Goal: Transaction & Acquisition: Purchase product/service

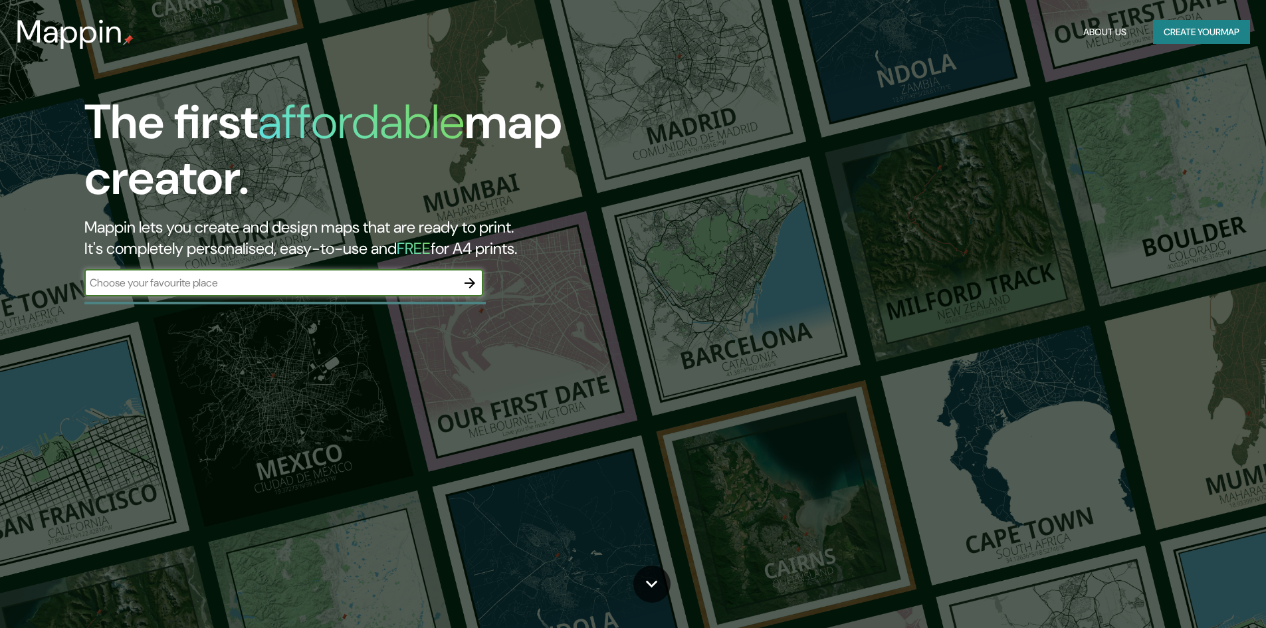
click at [382, 280] on input "text" at bounding box center [270, 282] width 372 height 15
type input "TALCAHUABO"
click at [472, 282] on icon "button" at bounding box center [469, 283] width 11 height 11
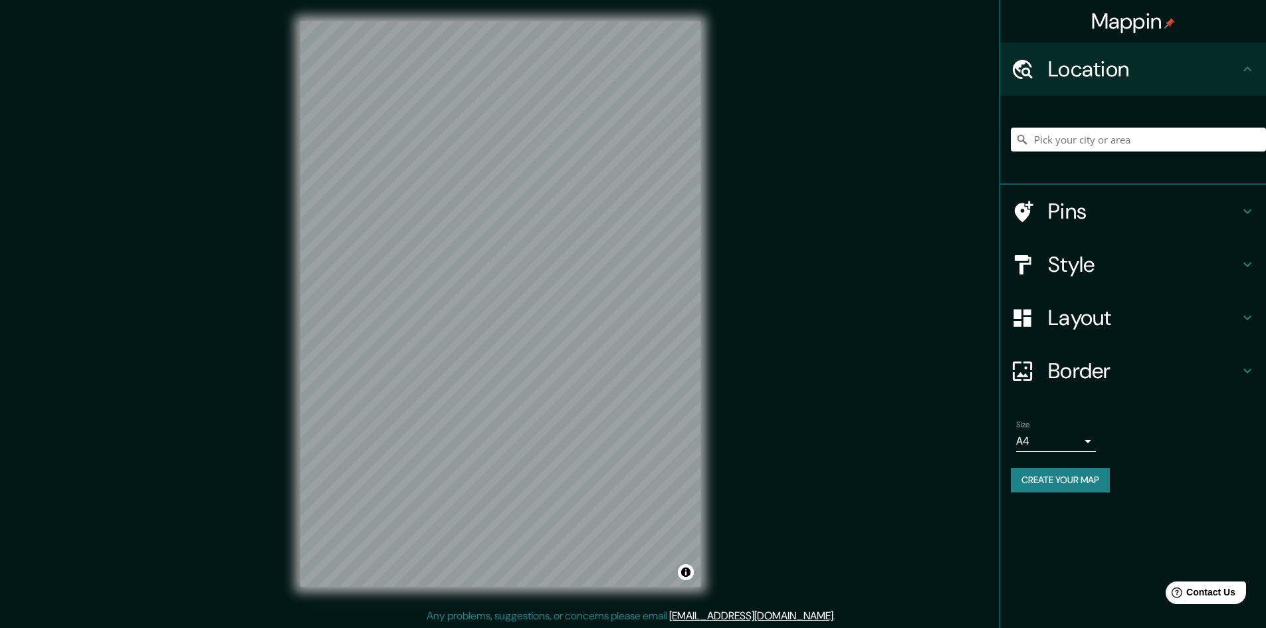
click at [1050, 135] on input "Pick your city or area" at bounding box center [1137, 140] width 255 height 24
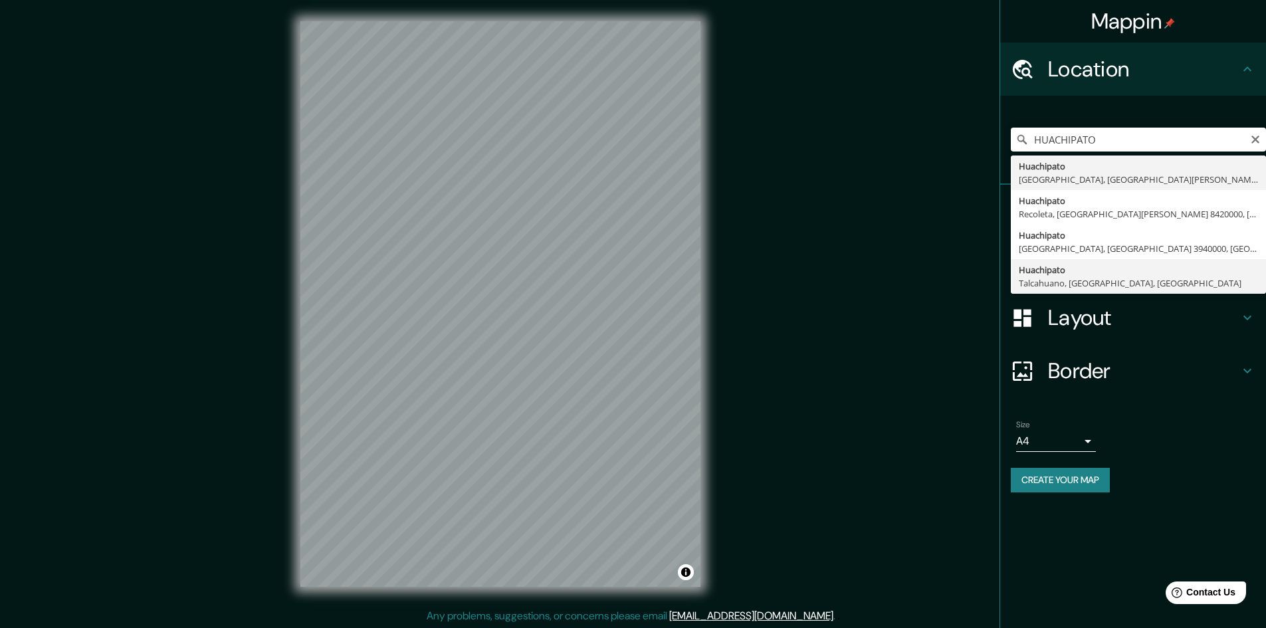
type input "Huachipato, [GEOGRAPHIC_DATA], [GEOGRAPHIC_DATA], [GEOGRAPHIC_DATA]"
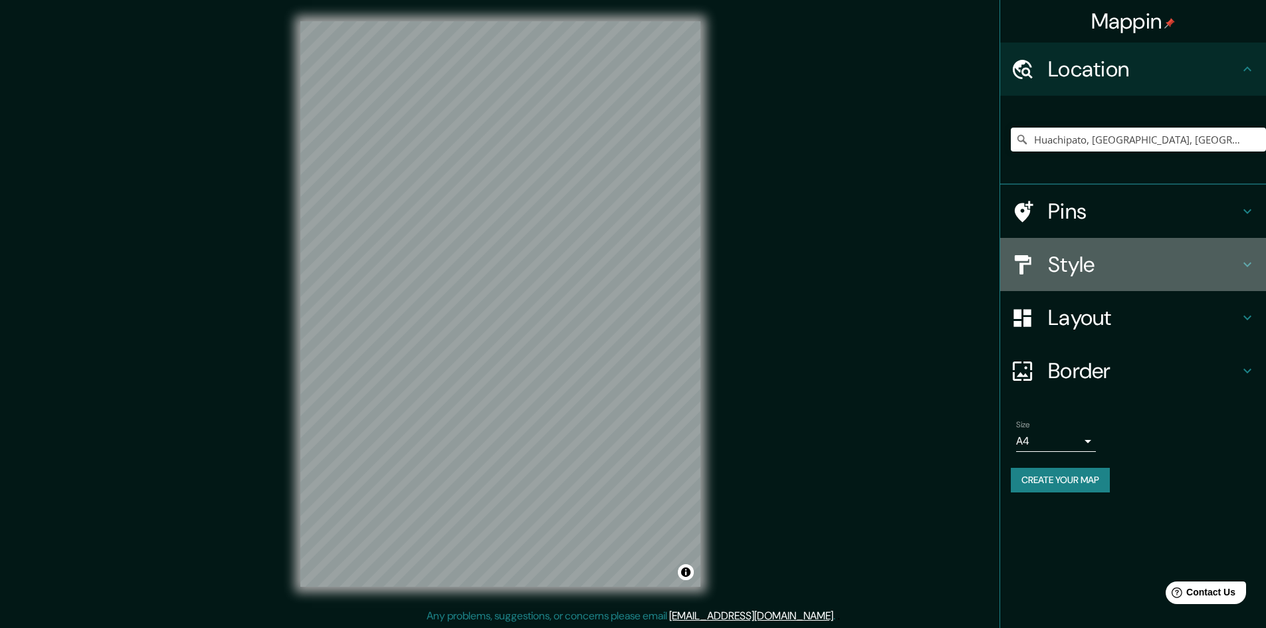
click at [1138, 256] on h4 "Style" at bounding box center [1143, 264] width 191 height 27
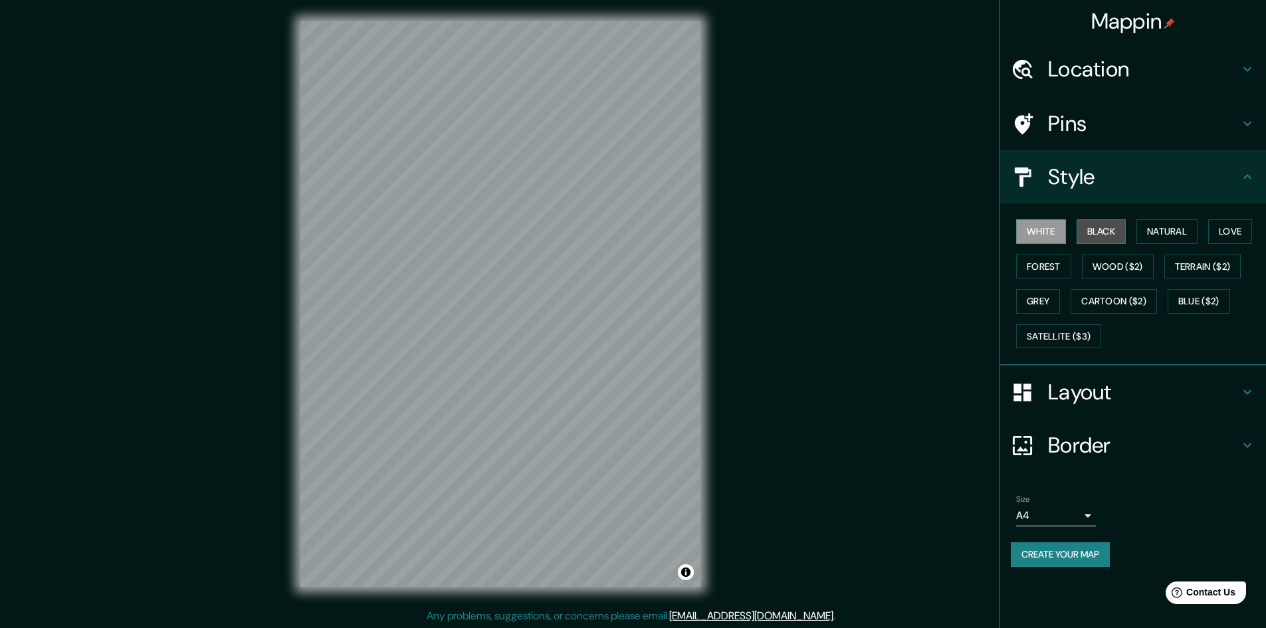
click at [1119, 234] on button "Black" at bounding box center [1101, 231] width 50 height 25
click at [1155, 231] on button "Natural" at bounding box center [1166, 231] width 61 height 25
click at [1226, 227] on button "Love" at bounding box center [1230, 231] width 44 height 25
click at [1182, 232] on button "Natural" at bounding box center [1166, 231] width 61 height 25
click at [1056, 229] on button "White" at bounding box center [1041, 231] width 50 height 25
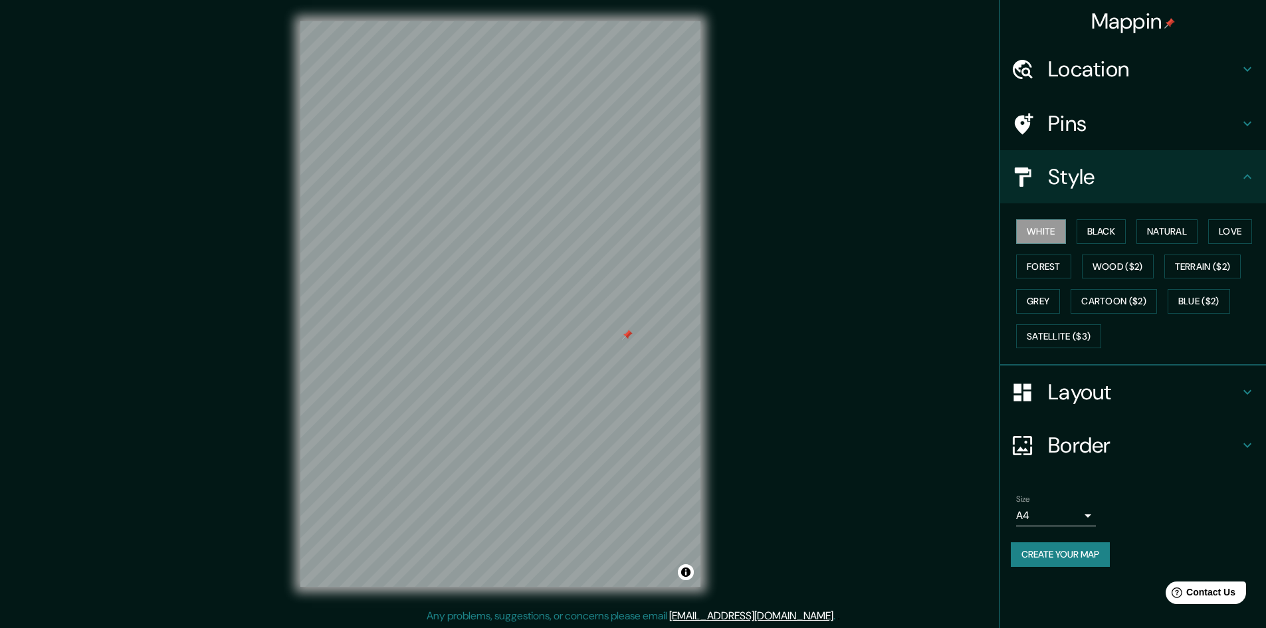
click at [715, 344] on div "© Mapbox © OpenStreetMap Improve this map" at bounding box center [500, 304] width 442 height 608
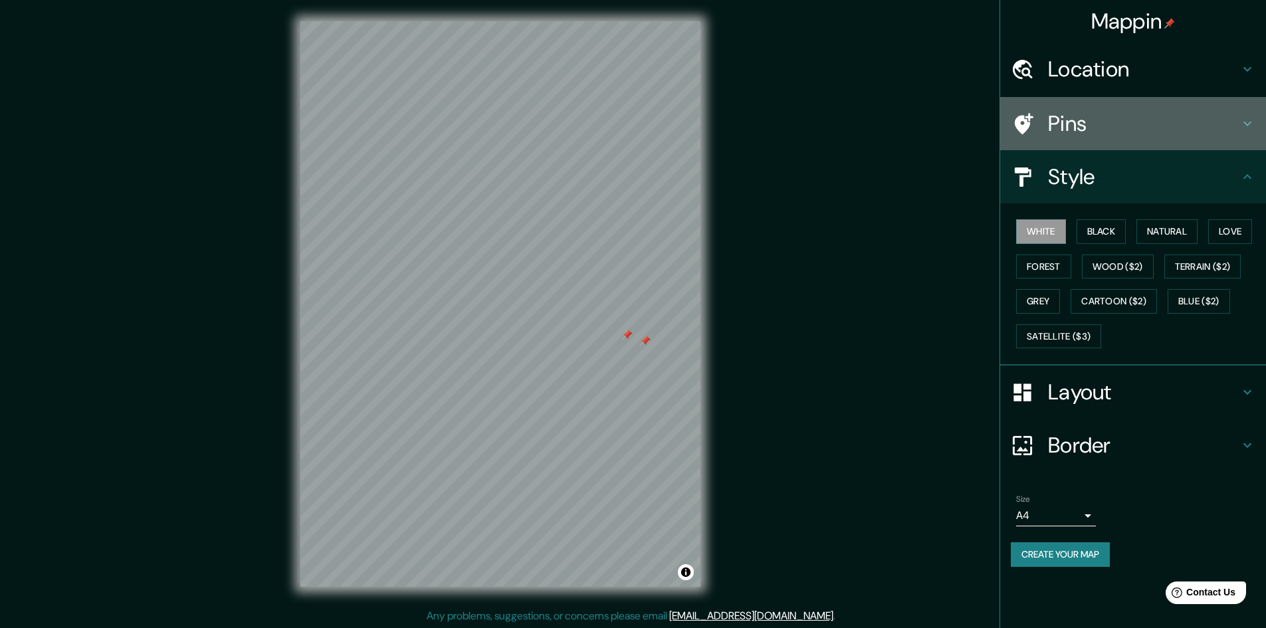
click at [1122, 128] on h4 "Pins" at bounding box center [1143, 123] width 191 height 27
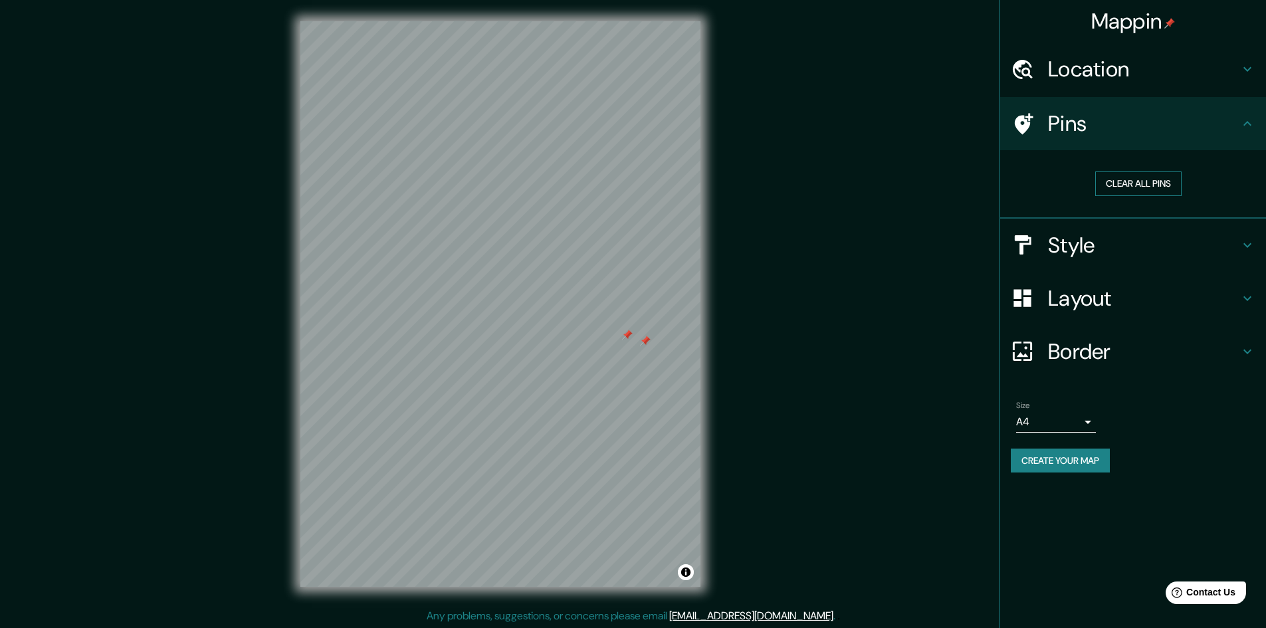
click at [1129, 185] on button "Clear all pins" at bounding box center [1138, 183] width 86 height 25
click at [872, 416] on div "Mappin Location [GEOGRAPHIC_DATA], [GEOGRAPHIC_DATA], [GEOGRAPHIC_DATA], [GEOGR…" at bounding box center [633, 314] width 1266 height 629
click at [1108, 344] on h4 "Border" at bounding box center [1143, 351] width 191 height 27
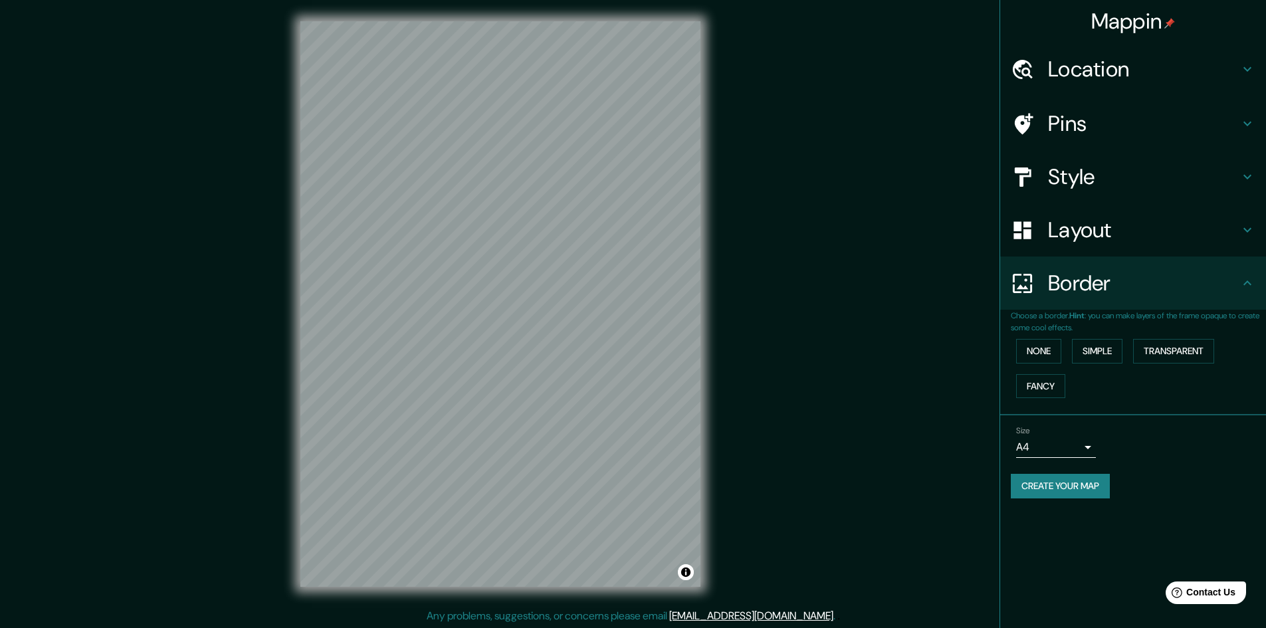
click at [1125, 256] on div "Layout" at bounding box center [1133, 229] width 266 height 53
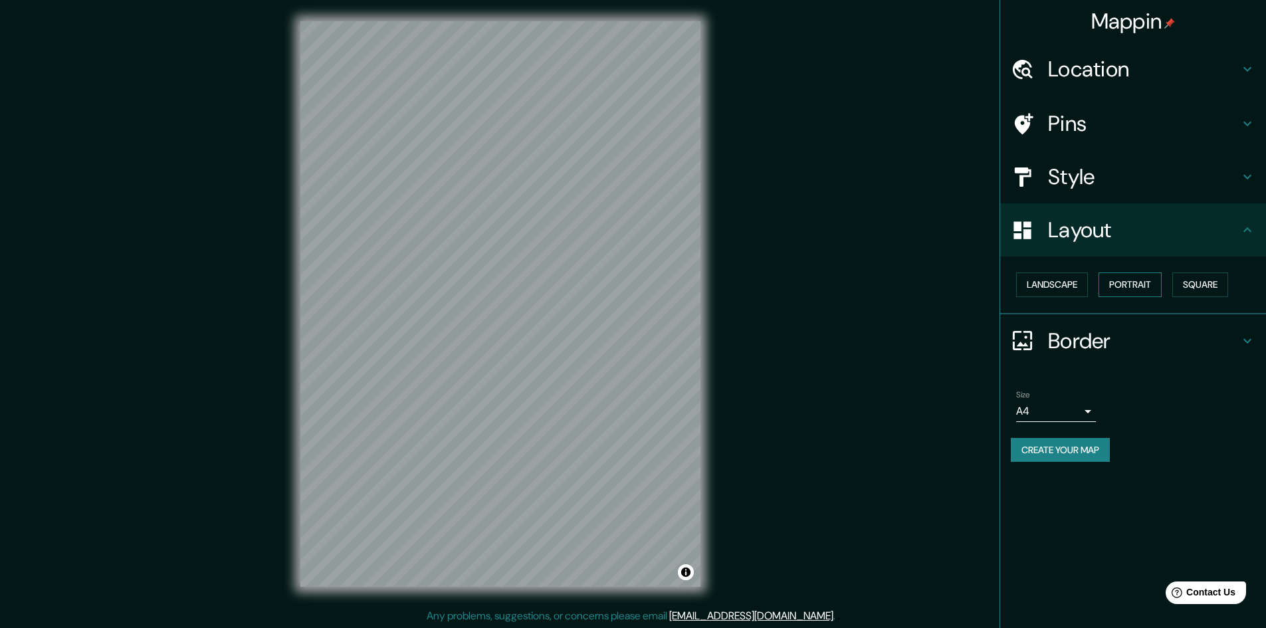
click at [1127, 290] on button "Portrait" at bounding box center [1129, 284] width 63 height 25
click at [1192, 281] on button "Square" at bounding box center [1200, 284] width 56 height 25
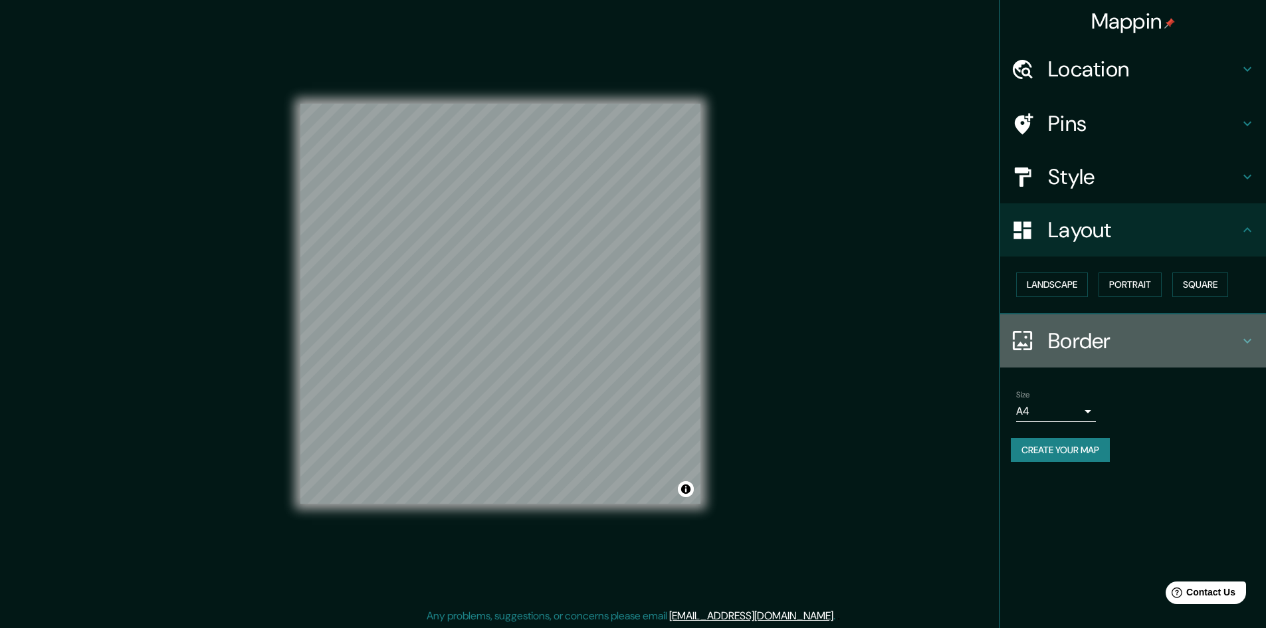
click at [1075, 335] on h4 "Border" at bounding box center [1143, 341] width 191 height 27
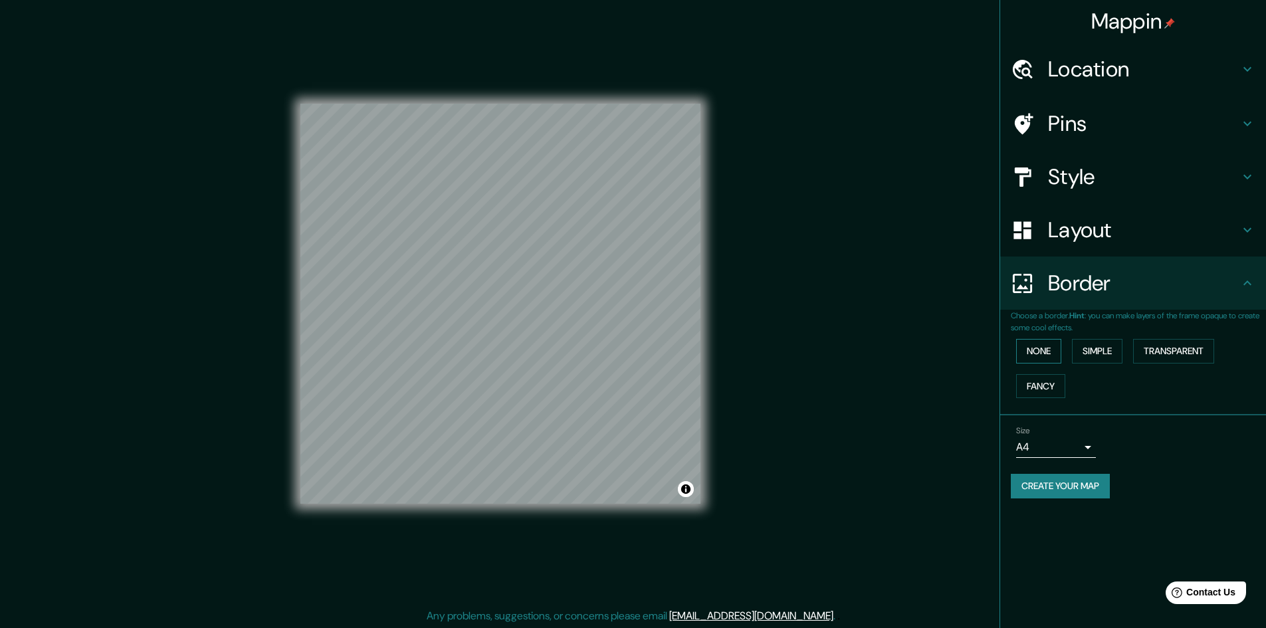
click at [1043, 352] on button "None" at bounding box center [1038, 351] width 45 height 25
click at [1084, 348] on button "Simple" at bounding box center [1097, 351] width 50 height 25
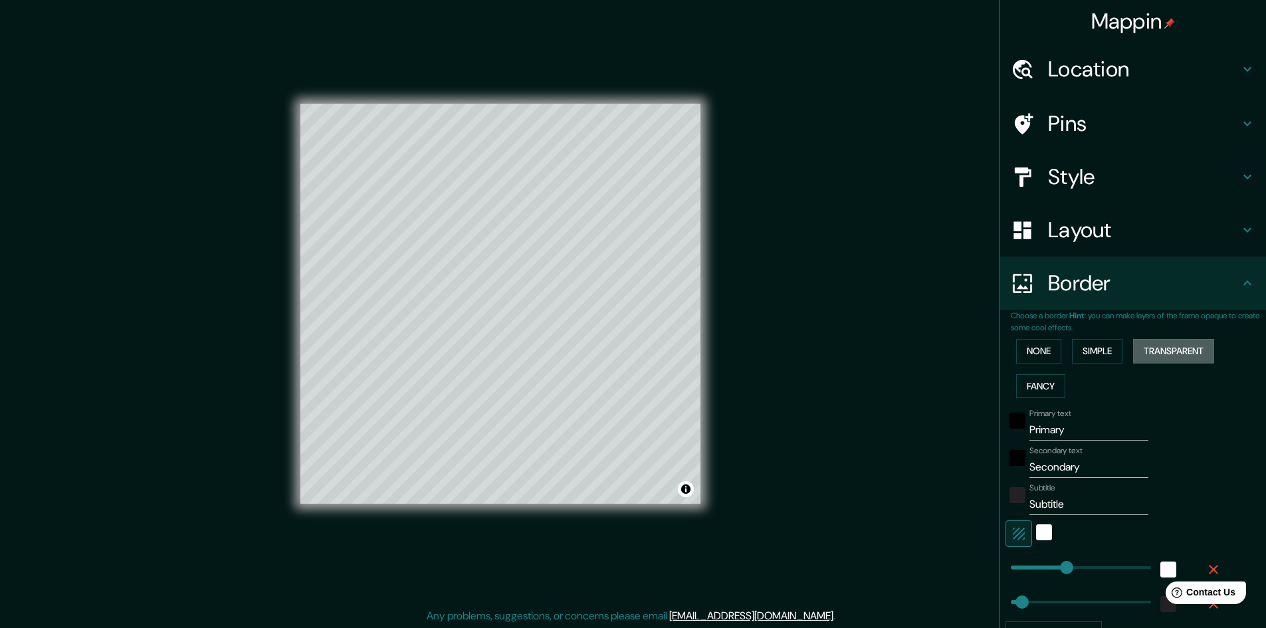
click at [1143, 347] on button "Transparent" at bounding box center [1173, 351] width 81 height 25
click at [1037, 357] on button "None" at bounding box center [1038, 351] width 45 height 25
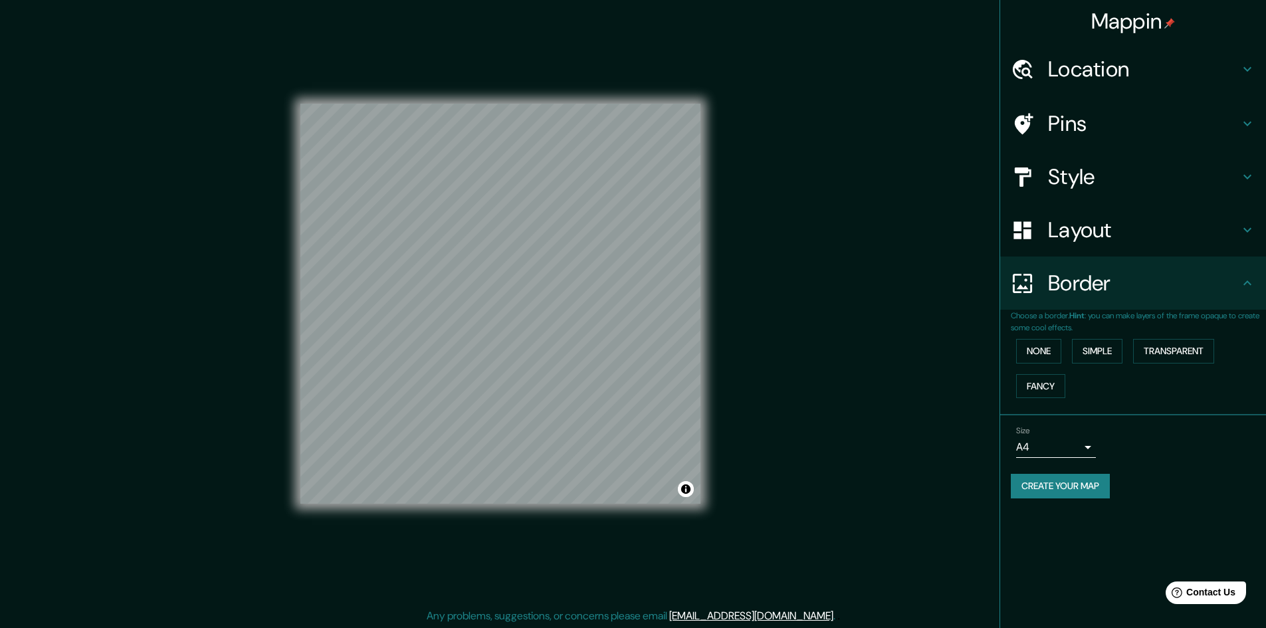
click at [1072, 487] on button "Create your map" at bounding box center [1059, 486] width 99 height 25
drag, startPoint x: 752, startPoint y: 396, endPoint x: 777, endPoint y: 341, distance: 60.6
click at [777, 341] on div "Mappin Location [GEOGRAPHIC_DATA], [GEOGRAPHIC_DATA], [GEOGRAPHIC_DATA], [GEOGR…" at bounding box center [633, 314] width 1266 height 629
click at [1086, 104] on div "Pins" at bounding box center [1133, 123] width 266 height 53
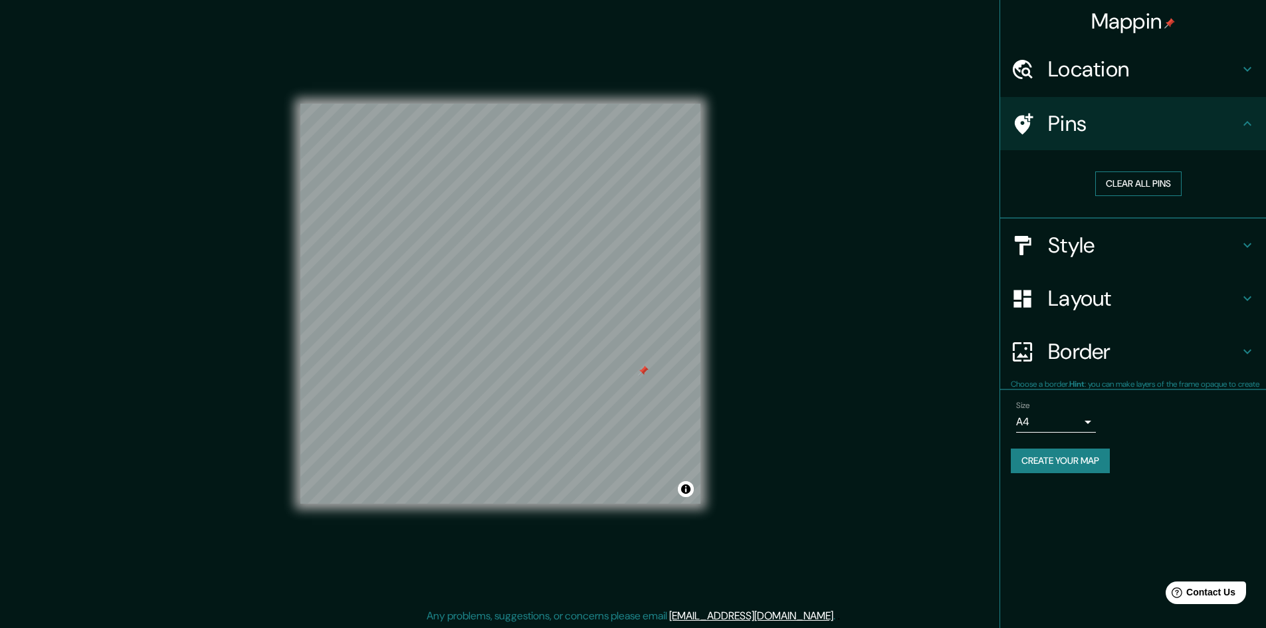
click at [1106, 191] on button "Clear all pins" at bounding box center [1138, 183] width 86 height 25
click at [1044, 461] on button "Create your map" at bounding box center [1059, 460] width 99 height 25
